Goal: Task Accomplishment & Management: Manage account settings

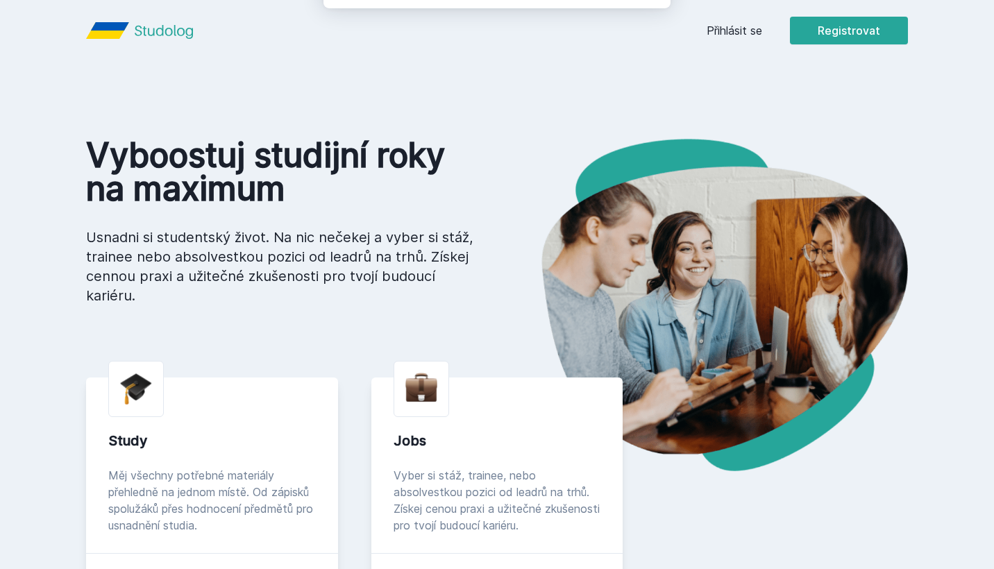
click at [505, 95] on button "Ne" at bounding box center [500, 89] width 50 height 35
click at [741, 27] on link "Přihlásit se" at bounding box center [735, 30] width 56 height 17
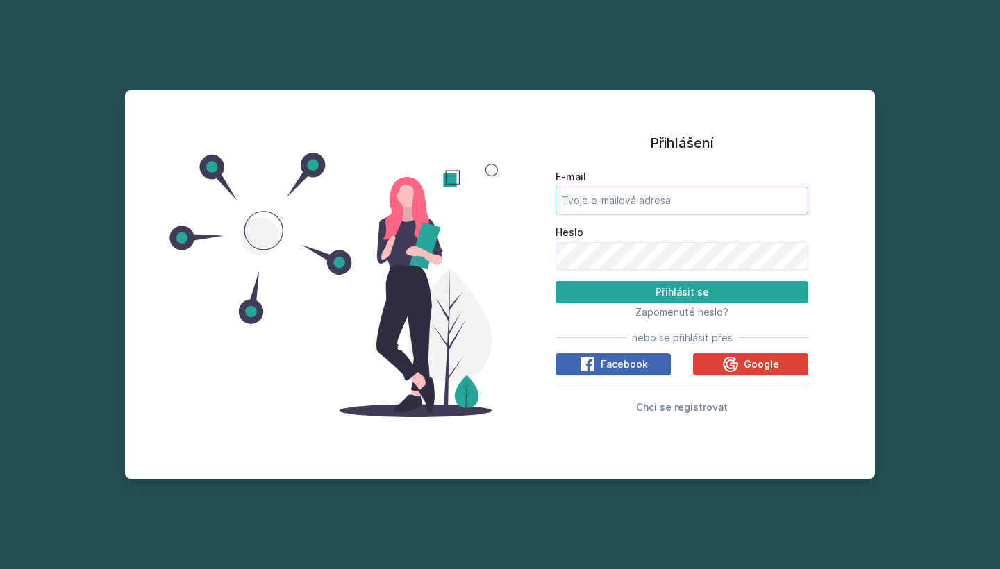
type input "[EMAIL_ADDRESS][DOMAIN_NAME]"
click at [623, 296] on button "Přihlásit se" at bounding box center [681, 292] width 253 height 22
click at [682, 292] on button "Přihlásit se" at bounding box center [681, 292] width 253 height 22
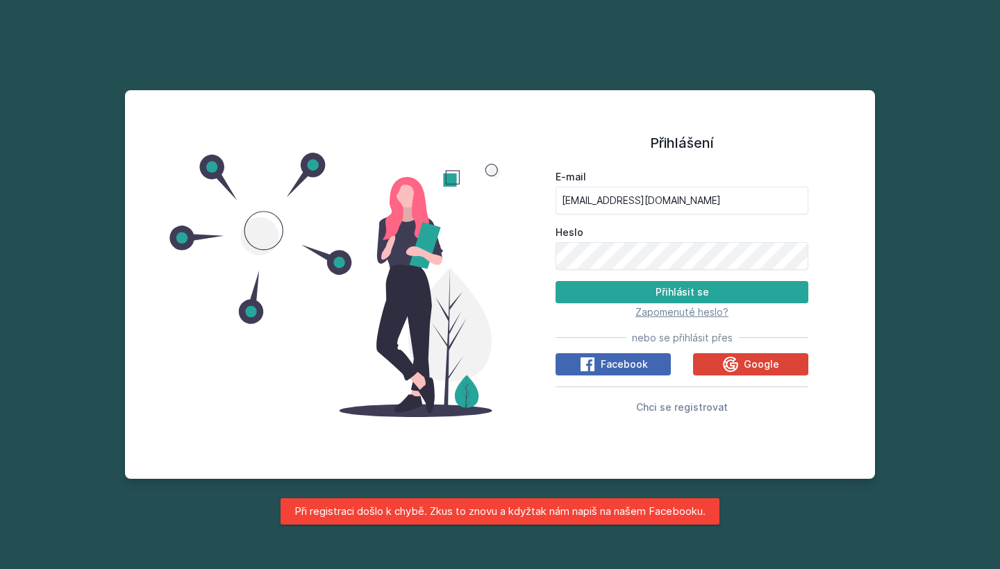
click at [666, 317] on span "Zapomenuté heslo?" at bounding box center [681, 312] width 93 height 12
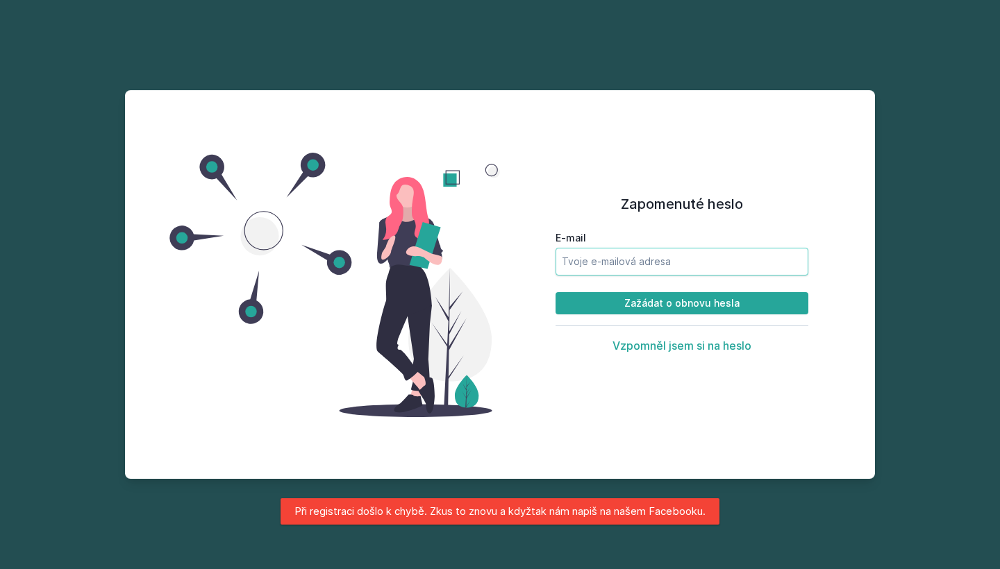
click at [644, 262] on input "E-mail" at bounding box center [681, 262] width 253 height 28
type input "brah"
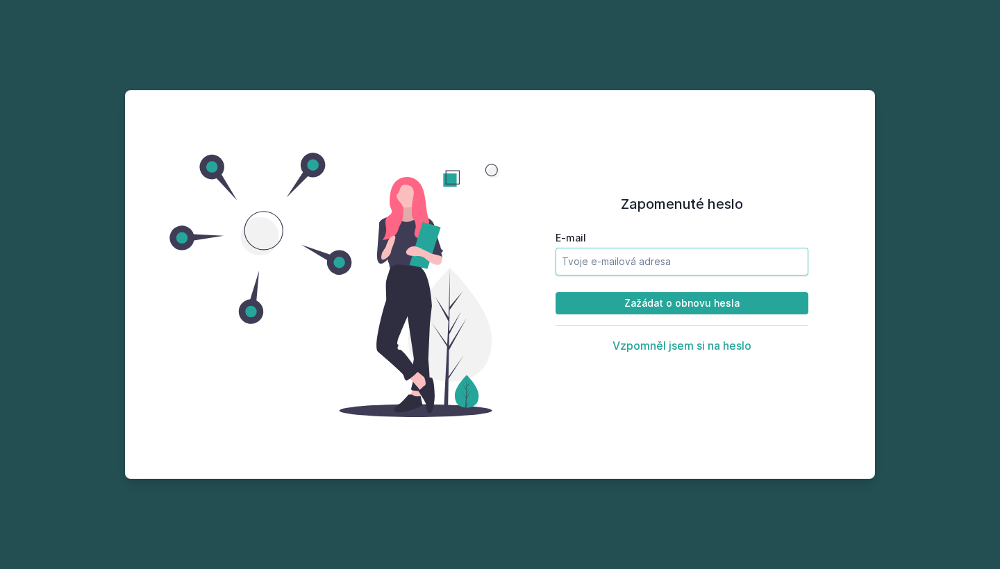
type input "[EMAIL_ADDRESS][DOMAIN_NAME]"
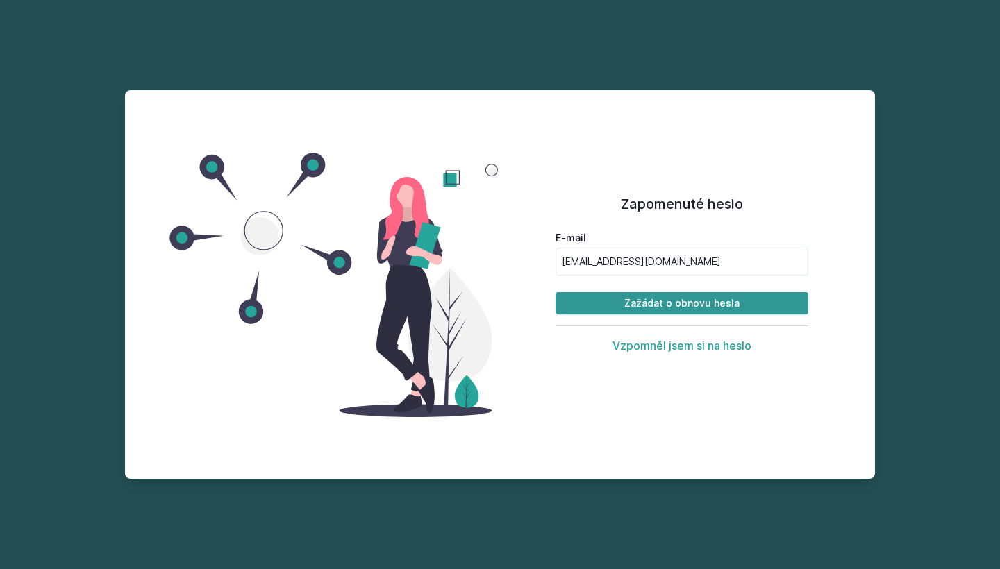
click at [654, 305] on button "Zažádat o obnovu hesla" at bounding box center [681, 303] width 253 height 22
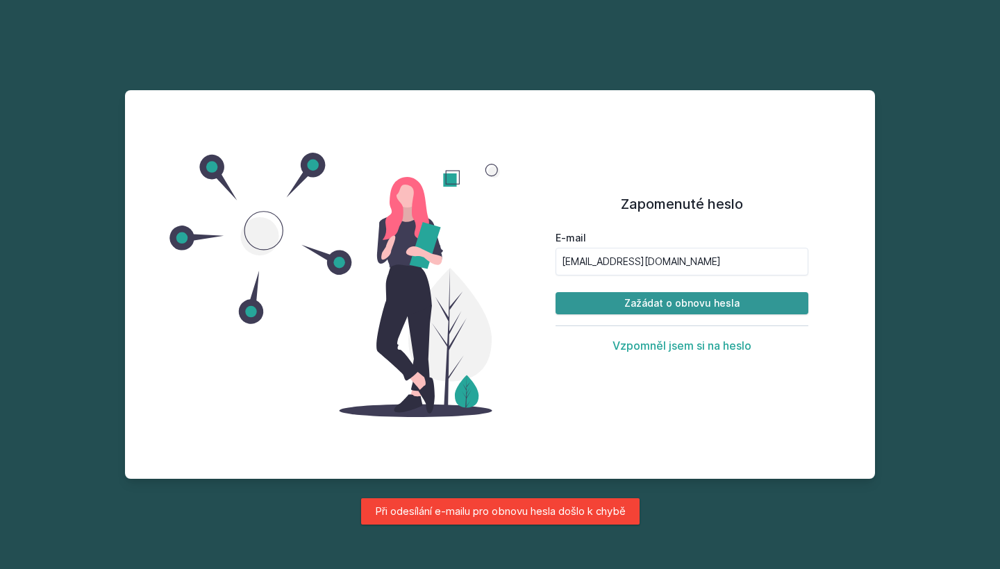
click at [654, 305] on button "Zažádat o obnovu hesla" at bounding box center [681, 303] width 253 height 22
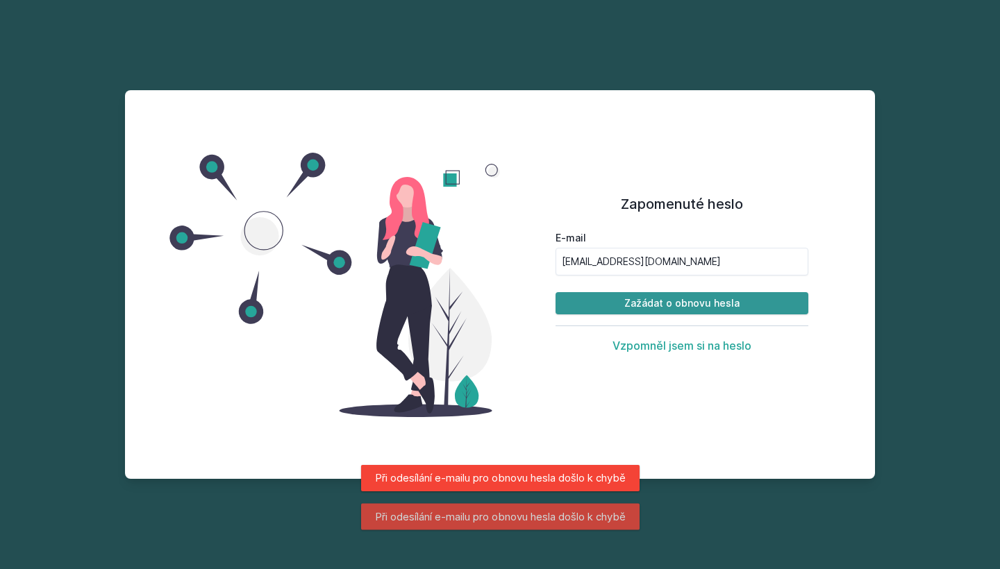
click at [654, 305] on button "Zažádat o obnovu hesla" at bounding box center [681, 303] width 253 height 22
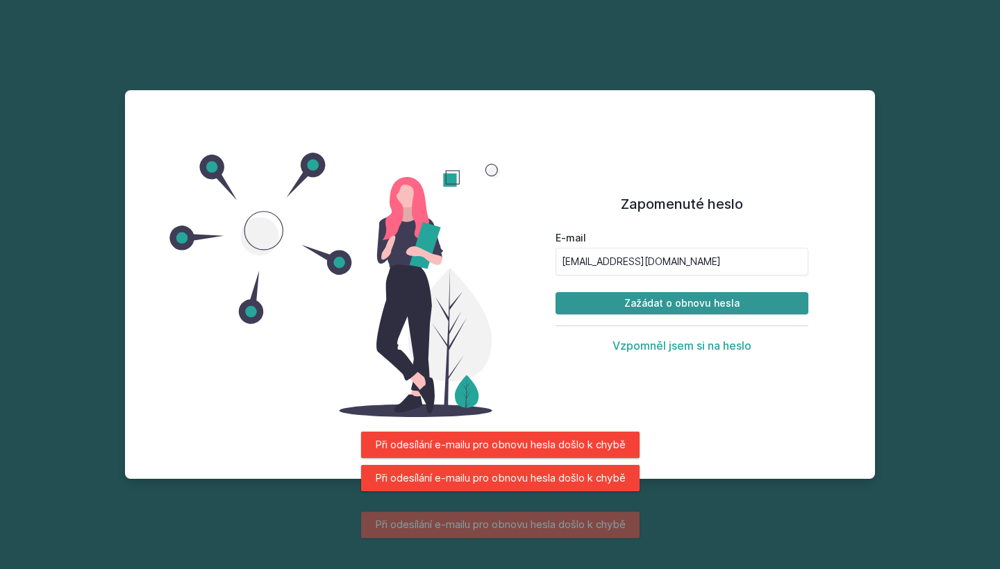
click at [654, 305] on button "Zažádat o obnovu hesla" at bounding box center [681, 303] width 253 height 22
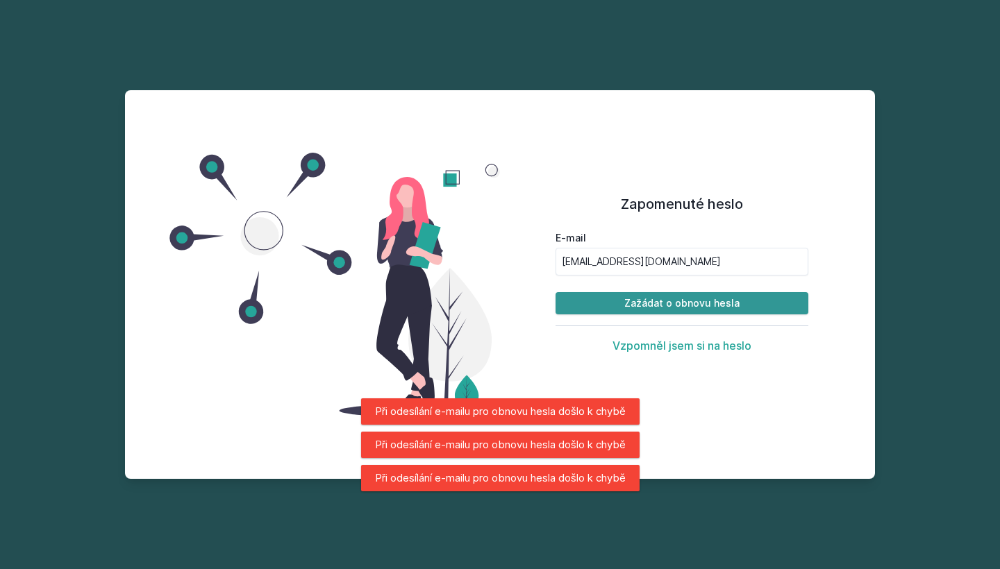
click at [654, 305] on button "Zažádat o obnovu hesla" at bounding box center [681, 303] width 253 height 22
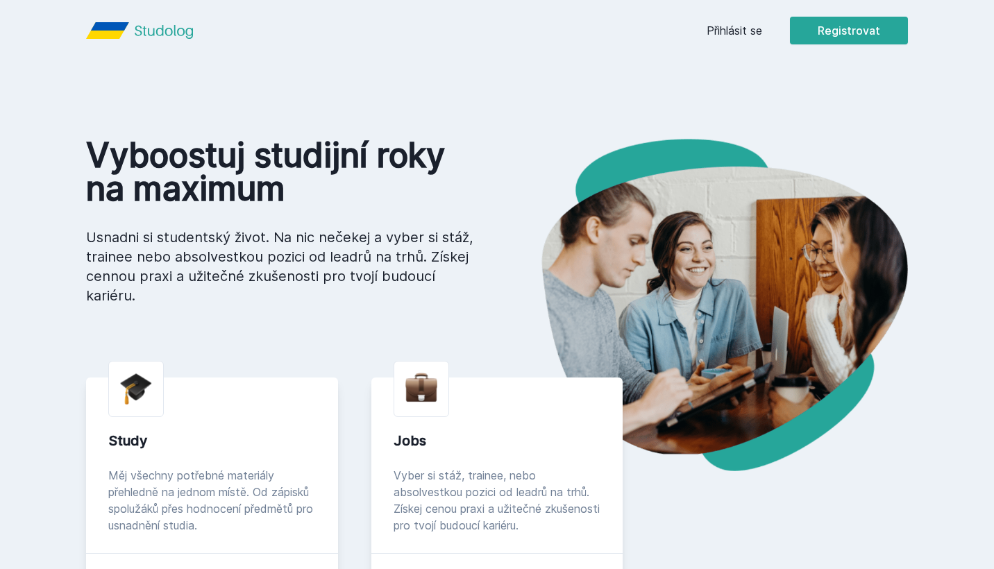
click at [729, 41] on div "Přihlásit se Registrovat" at bounding box center [807, 31] width 201 height 28
click at [729, 31] on link "Přihlásit se" at bounding box center [735, 30] width 56 height 17
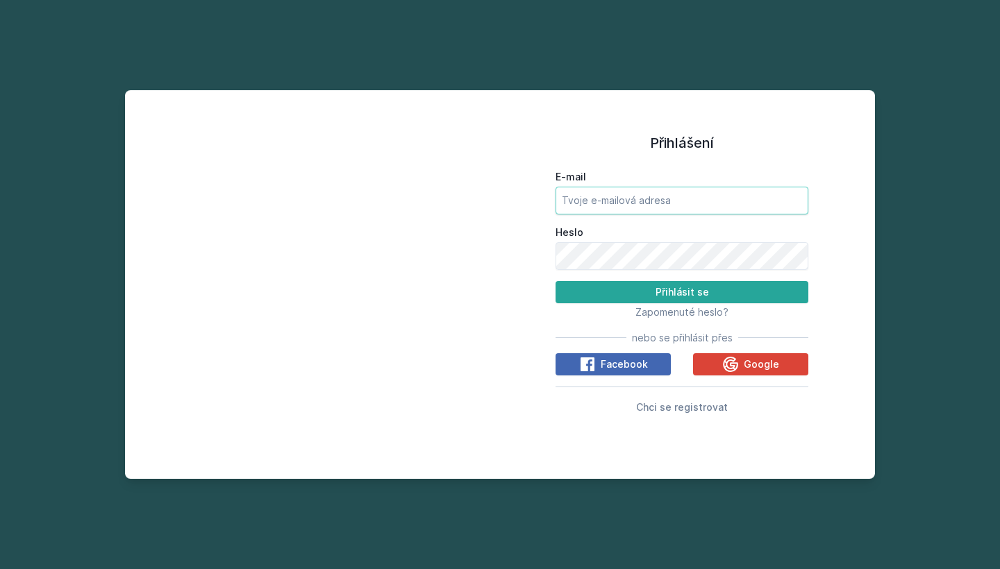
type input "[EMAIL_ADDRESS][DOMAIN_NAME]"
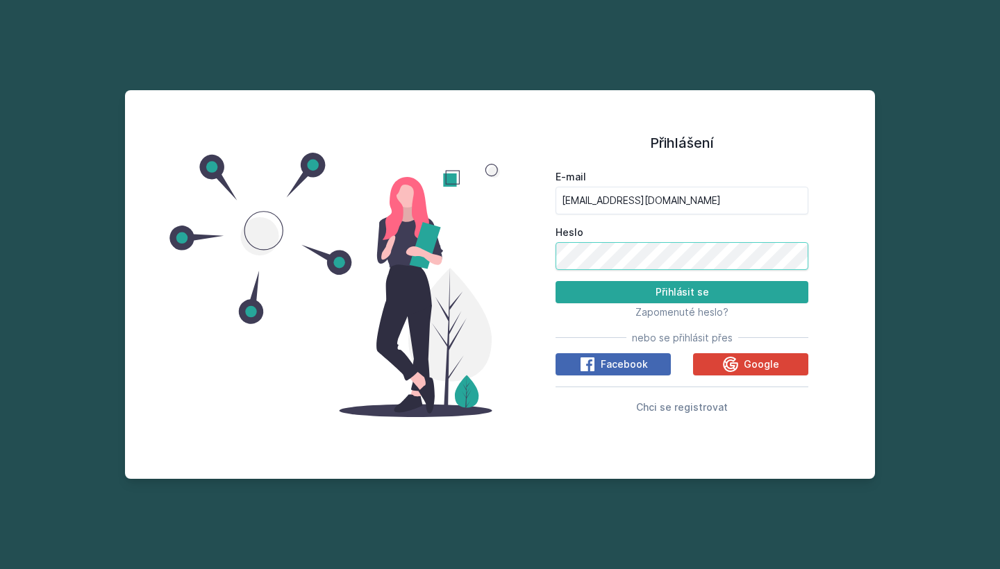
click at [682, 292] on button "Přihlásit se" at bounding box center [681, 292] width 253 height 22
